Goal: Task Accomplishment & Management: Complete application form

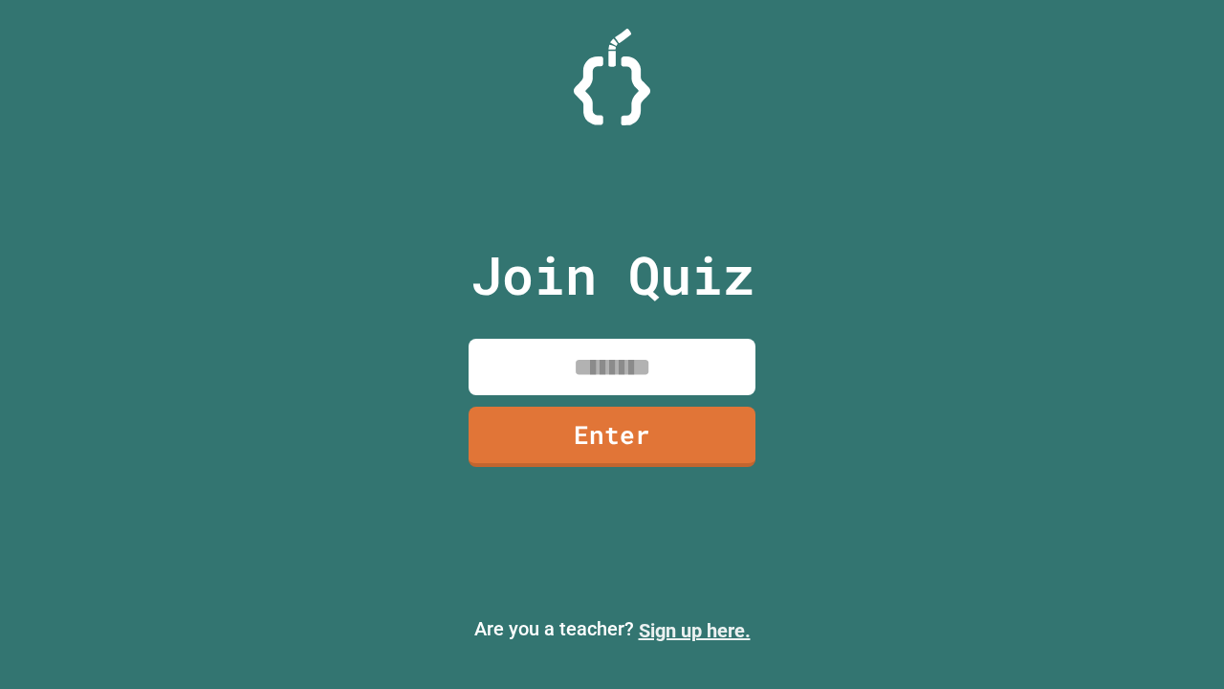
click at [694, 630] on link "Sign up here." at bounding box center [695, 630] width 112 height 23
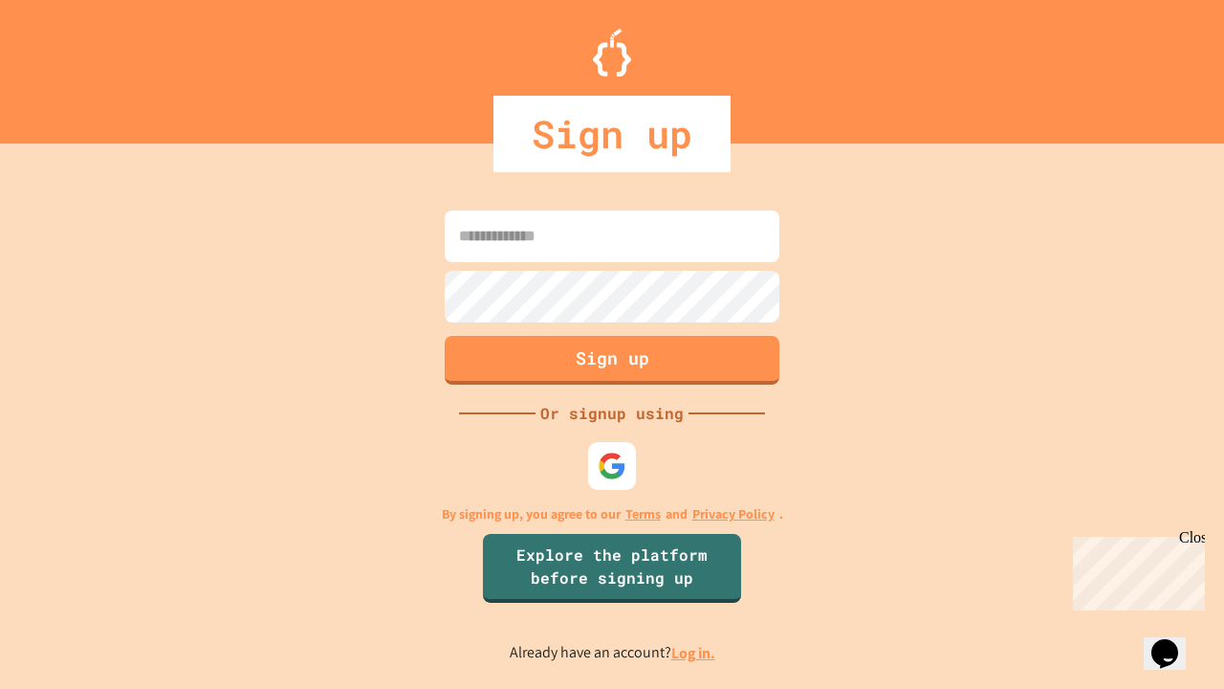
click at [694, 652] on link "Log in." at bounding box center [694, 653] width 44 height 20
